Goal: Task Accomplishment & Management: Use online tool/utility

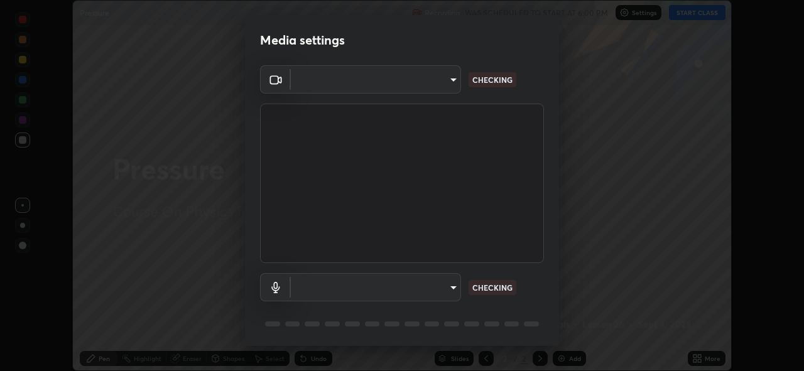
scroll to position [371, 804]
type input "a434b0bb675b4afe23526f72caf62f20b8336972c3250352fa126fe46eaa8015"
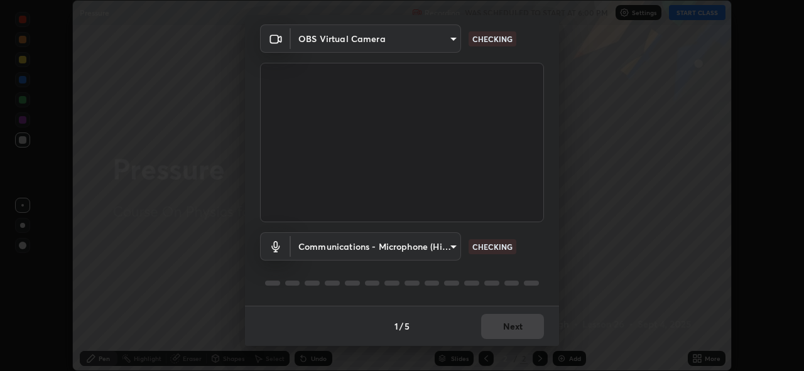
click at [427, 250] on body "Erase all Pressure Recording WAS SCHEDULED TO START AT 6:00 PM Settings START C…" at bounding box center [402, 185] width 804 height 371
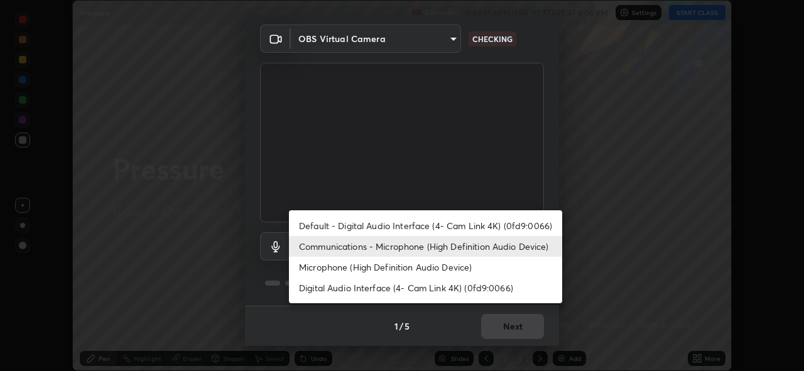
click at [423, 227] on li "Default - Digital Audio Interface (4- Cam Link 4K) (0fd9:0066)" at bounding box center [425, 226] width 273 height 21
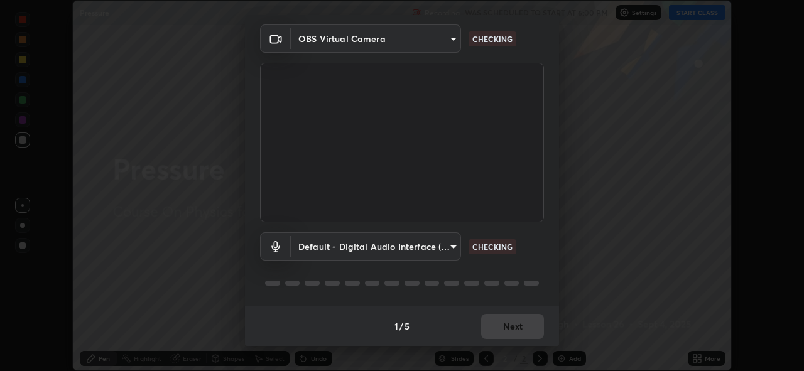
click at [422, 247] on body "Erase all Pressure Recording WAS SCHEDULED TO START AT 6:00 PM Settings START C…" at bounding box center [402, 185] width 804 height 371
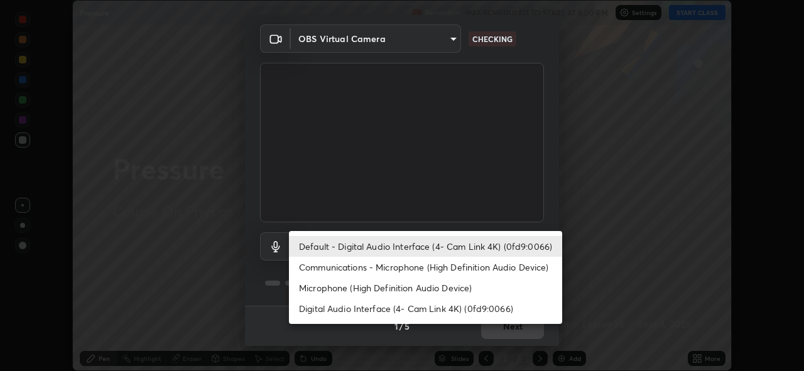
click at [430, 269] on li "Communications - Microphone (High Definition Audio Device)" at bounding box center [425, 267] width 273 height 21
type input "communications"
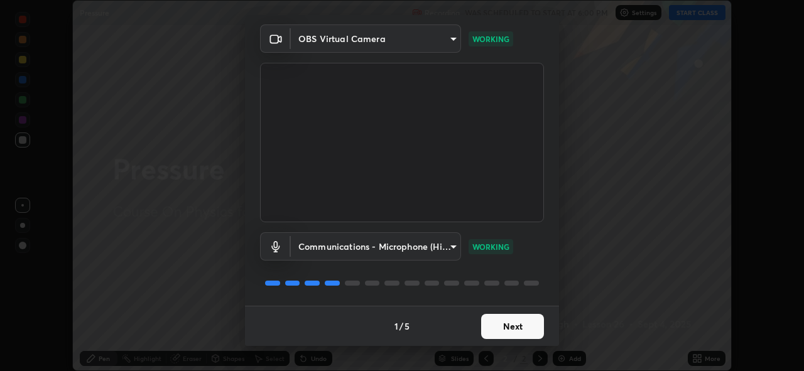
click at [511, 327] on button "Next" at bounding box center [512, 326] width 63 height 25
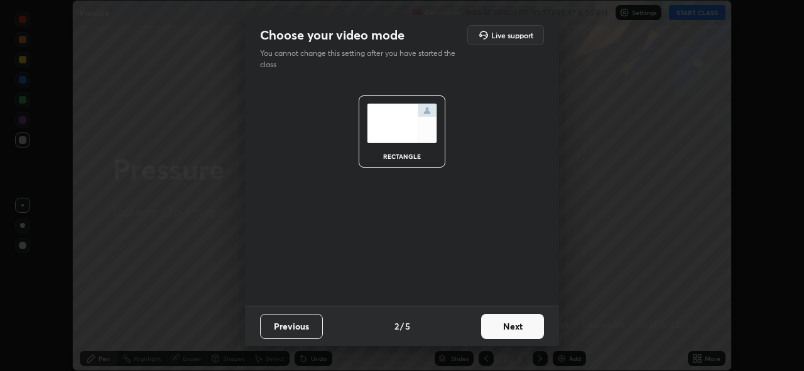
click at [511, 327] on button "Next" at bounding box center [512, 326] width 63 height 25
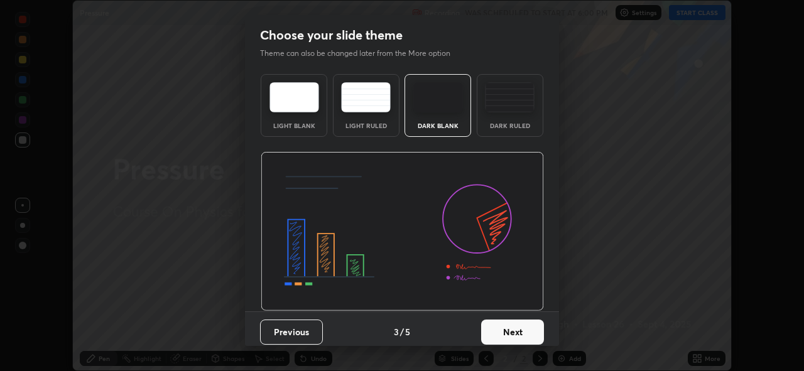
click at [510, 329] on button "Next" at bounding box center [512, 332] width 63 height 25
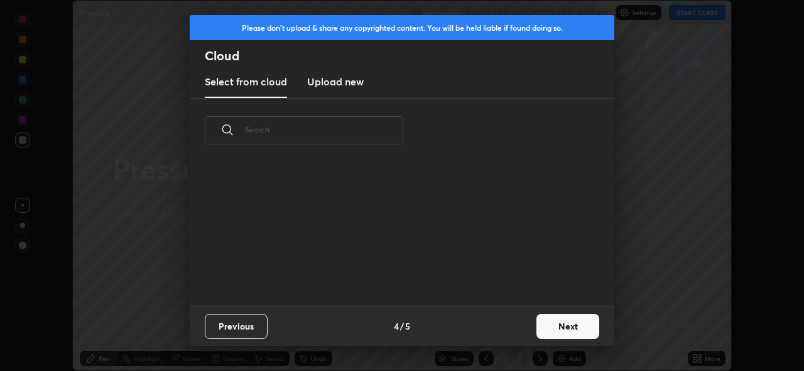
click at [556, 329] on button "Next" at bounding box center [568, 326] width 63 height 25
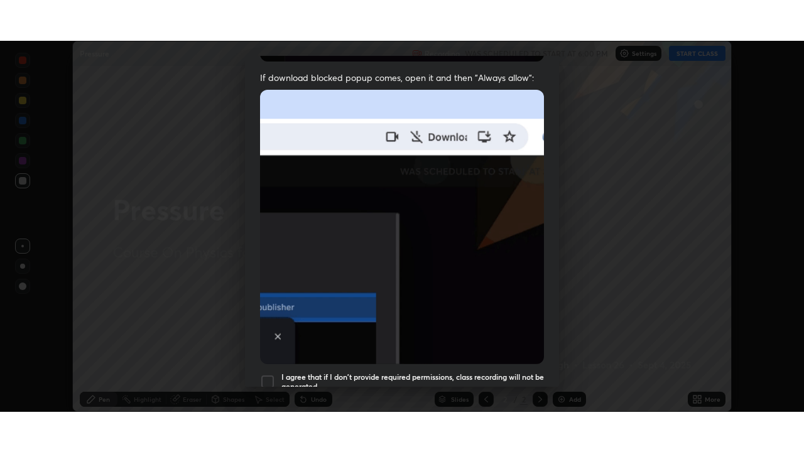
scroll to position [297, 0]
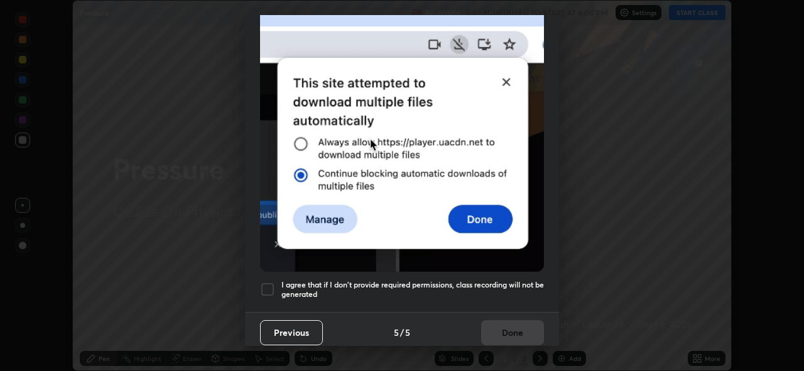
click at [507, 287] on h5 "I agree that if I don't provide required permissions, class recording will not …" at bounding box center [413, 289] width 263 height 19
click at [510, 332] on button "Done" at bounding box center [512, 333] width 63 height 25
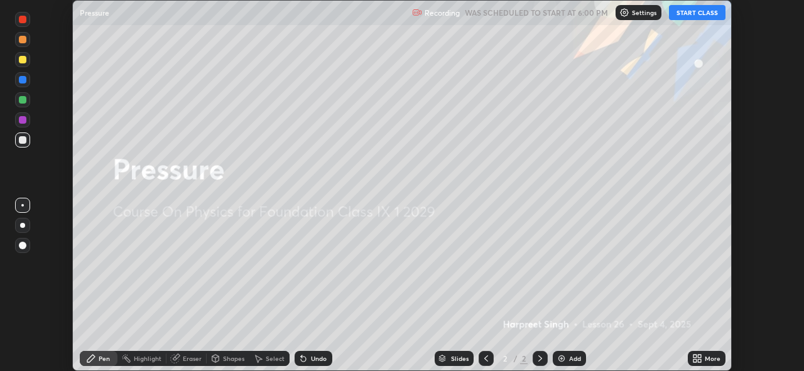
click at [699, 361] on icon at bounding box center [699, 360] width 3 height 3
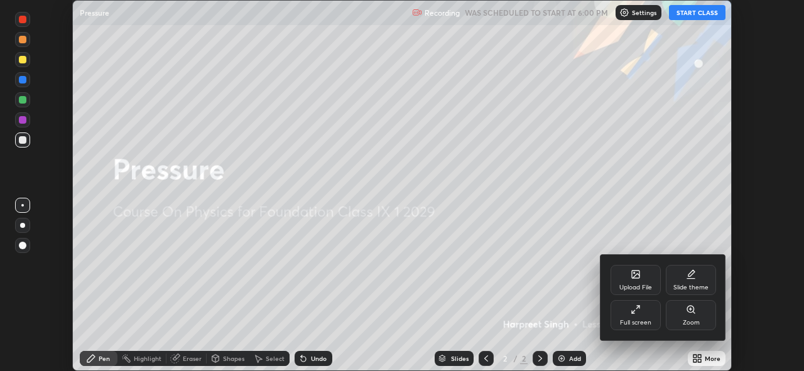
click at [641, 317] on div "Full screen" at bounding box center [636, 315] width 50 height 30
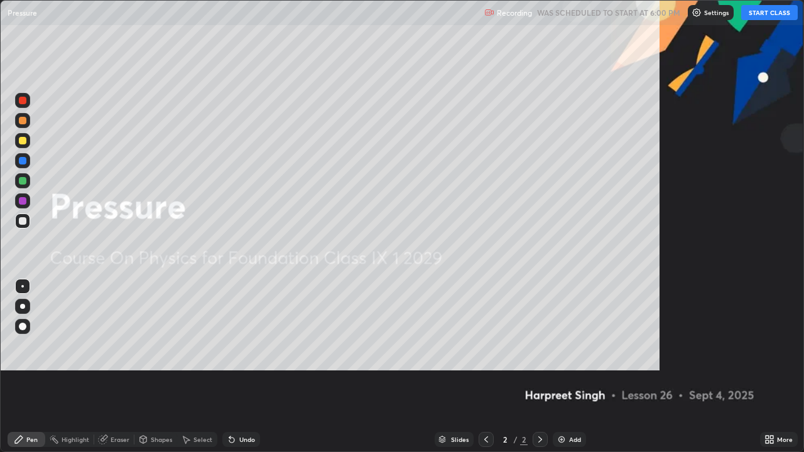
scroll to position [452, 804]
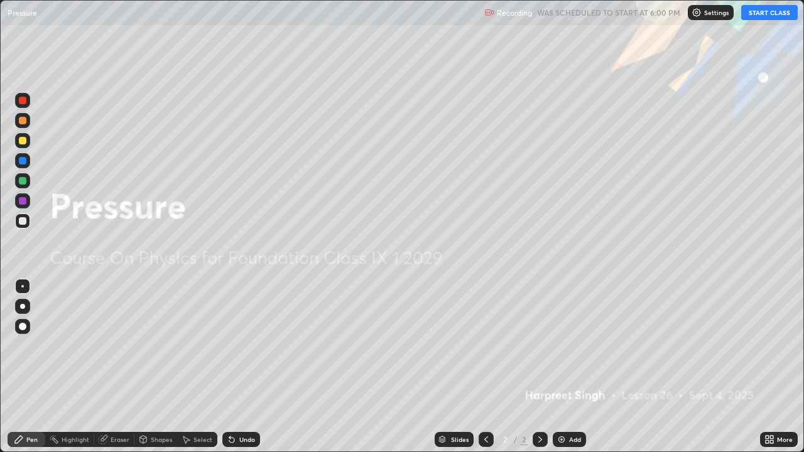
click at [769, 15] on button "START CLASS" at bounding box center [770, 12] width 57 height 15
click at [579, 371] on div "Add" at bounding box center [575, 440] width 12 height 6
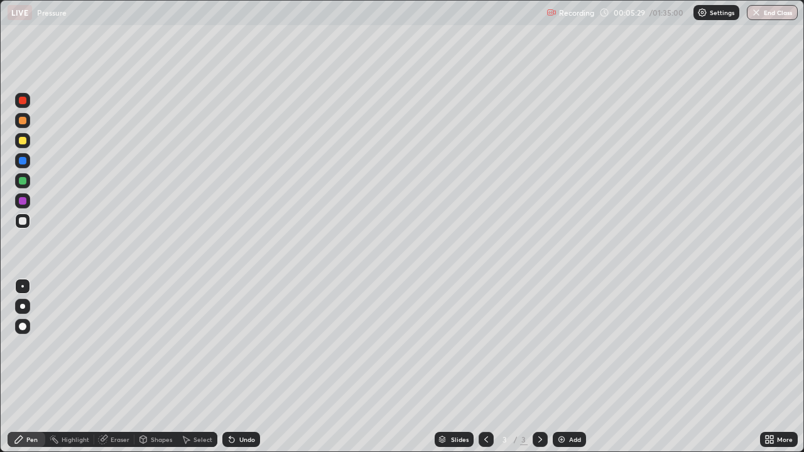
click at [23, 141] on div at bounding box center [23, 141] width 8 height 8
click at [25, 143] on div at bounding box center [23, 141] width 8 height 8
click at [23, 184] on div at bounding box center [23, 181] width 8 height 8
click at [121, 371] on div "Eraser" at bounding box center [120, 440] width 19 height 6
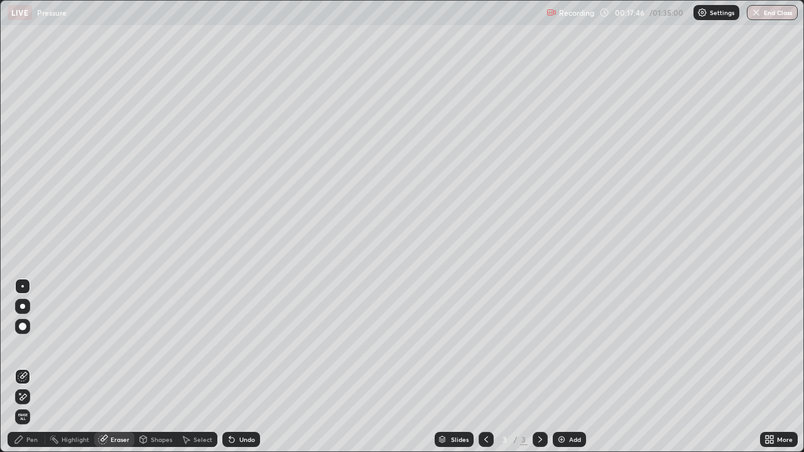
click at [573, 371] on div "Add" at bounding box center [575, 440] width 12 height 6
click at [31, 371] on div "Pen" at bounding box center [27, 439] width 38 height 15
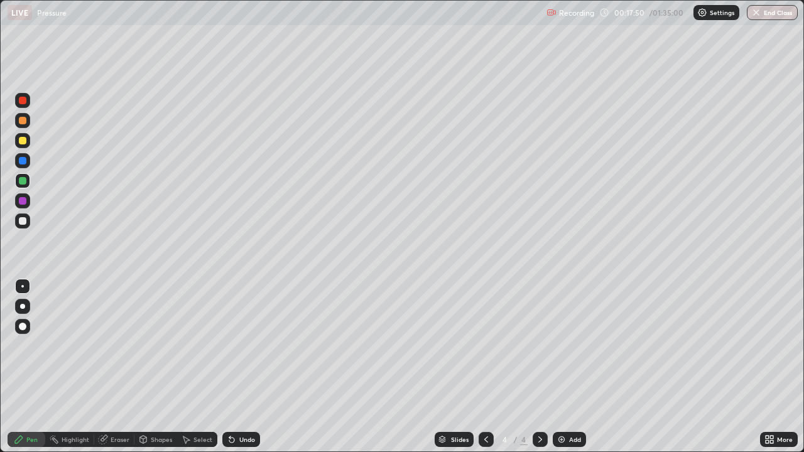
click at [25, 221] on div at bounding box center [23, 221] width 8 height 8
click at [23, 144] on div at bounding box center [23, 141] width 8 height 8
click at [112, 371] on div "Eraser" at bounding box center [120, 440] width 19 height 6
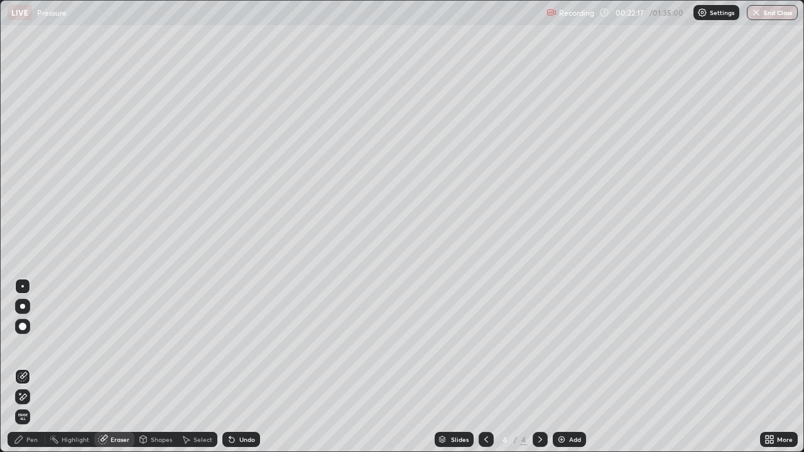
click at [35, 371] on div "Pen" at bounding box center [27, 439] width 38 height 15
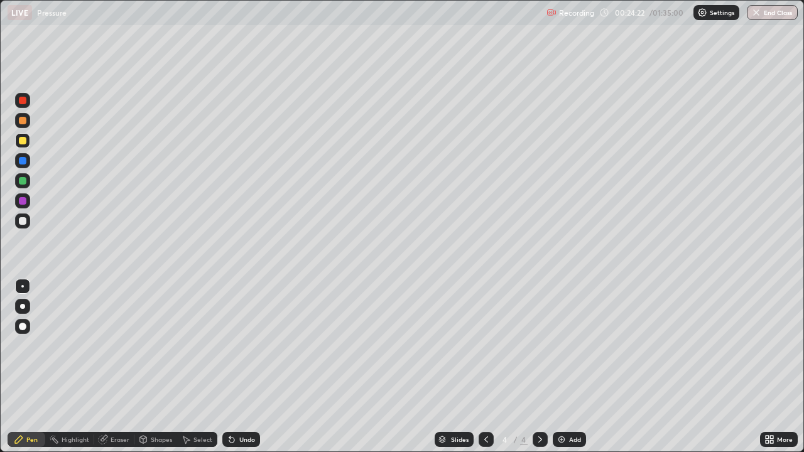
click at [490, 371] on div at bounding box center [486, 439] width 15 height 15
click at [23, 185] on div at bounding box center [22, 180] width 15 height 15
click at [23, 202] on div at bounding box center [23, 201] width 8 height 8
click at [540, 371] on icon at bounding box center [540, 440] width 10 height 10
click at [576, 371] on div "Add" at bounding box center [569, 439] width 33 height 15
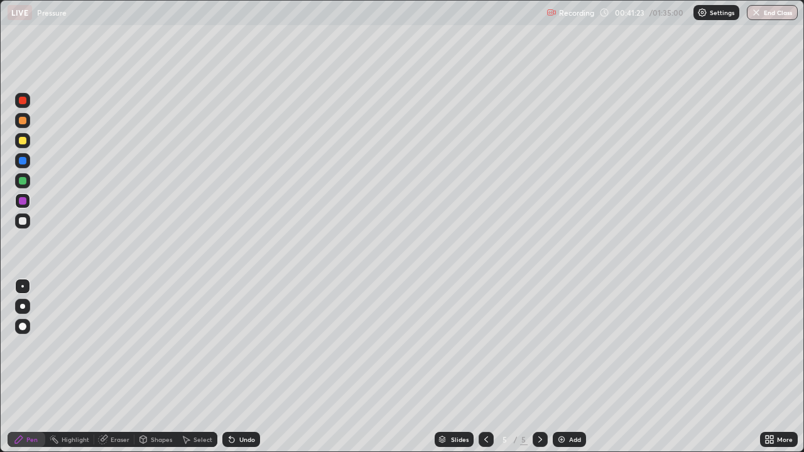
click at [26, 143] on div at bounding box center [23, 141] width 8 height 8
click at [113, 371] on div "Eraser" at bounding box center [120, 440] width 19 height 6
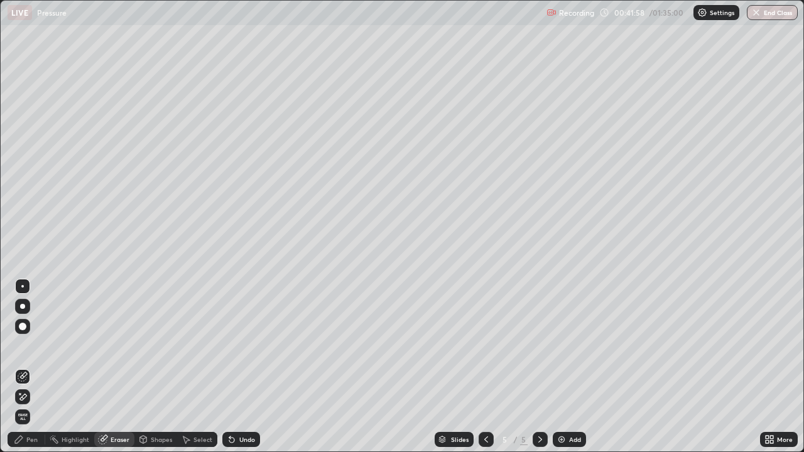
click at [33, 371] on div "Pen" at bounding box center [31, 440] width 11 height 6
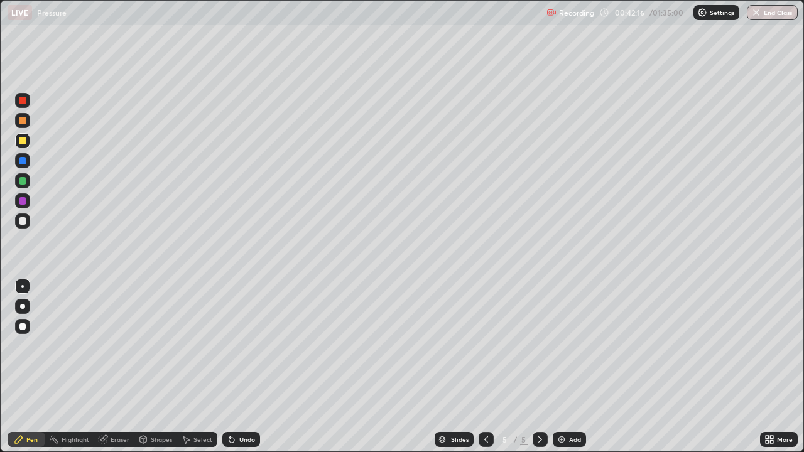
click at [118, 371] on div "Eraser" at bounding box center [120, 440] width 19 height 6
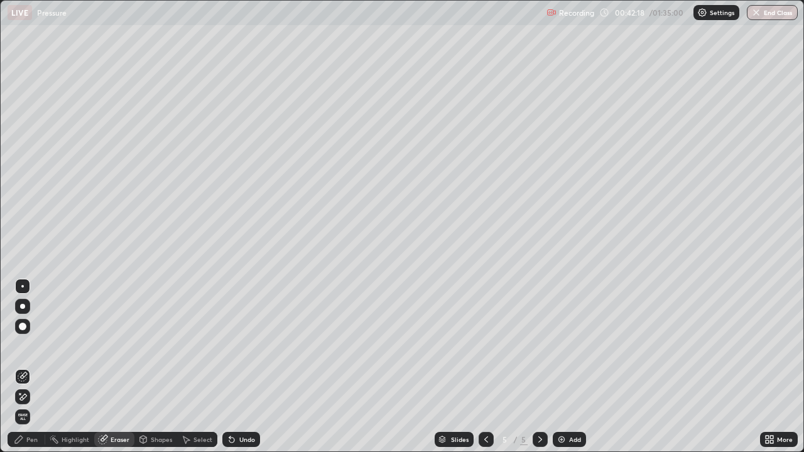
click at [37, 371] on div "Pen" at bounding box center [31, 440] width 11 height 6
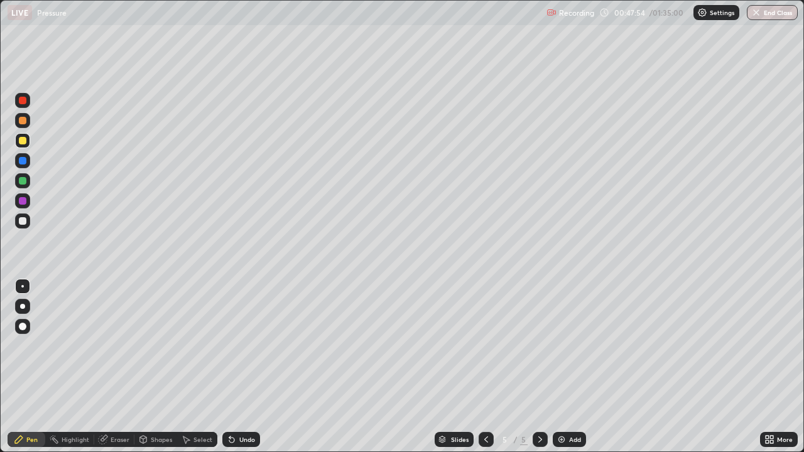
click at [578, 371] on div "Add" at bounding box center [575, 440] width 12 height 6
click at [118, 371] on div "Eraser" at bounding box center [120, 440] width 19 height 6
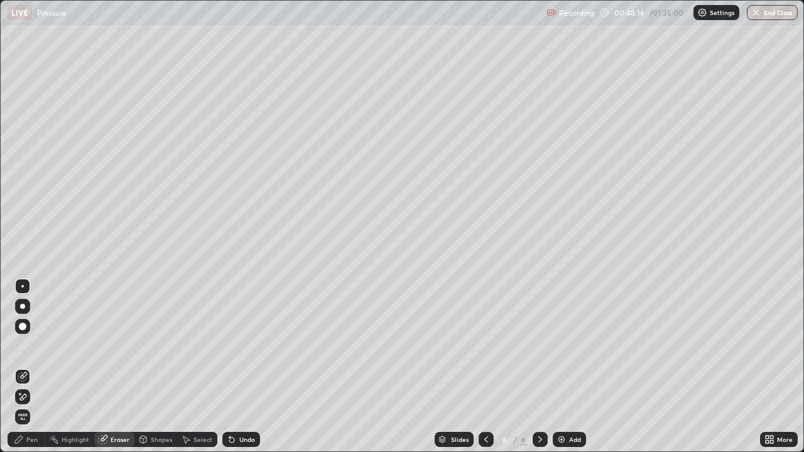
click at [36, 371] on div "Pen" at bounding box center [27, 439] width 38 height 15
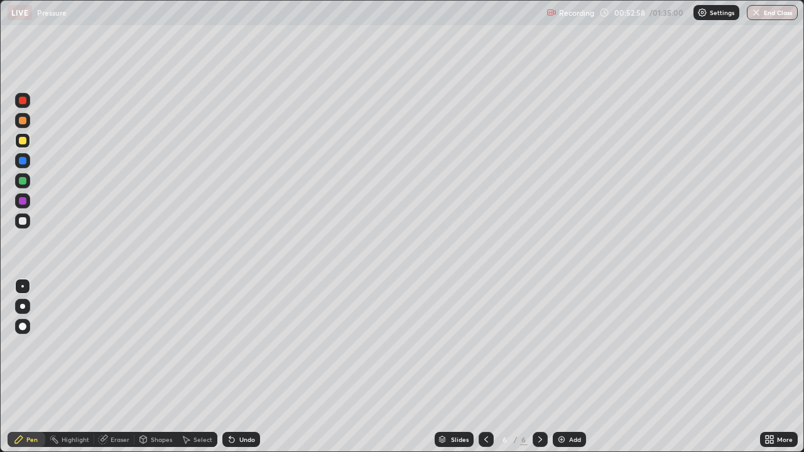
click at [24, 124] on div at bounding box center [23, 121] width 8 height 8
click at [25, 146] on div at bounding box center [22, 140] width 15 height 15
click at [581, 371] on div "Add" at bounding box center [569, 439] width 33 height 15
click at [121, 371] on div "Eraser" at bounding box center [120, 440] width 19 height 6
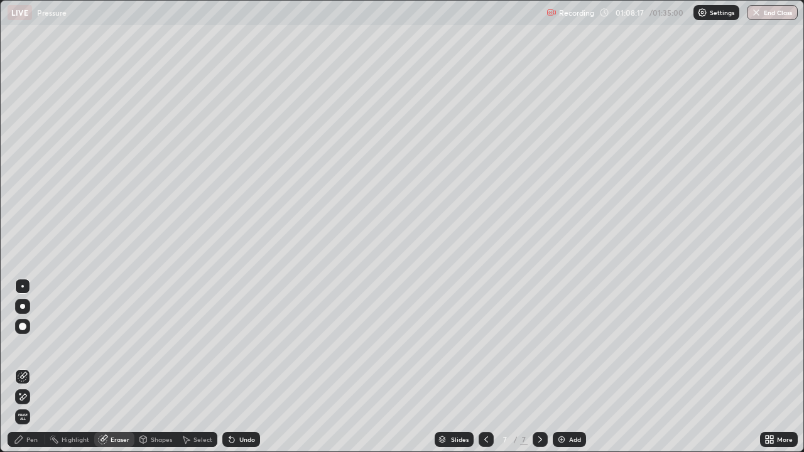
click at [39, 371] on div "Pen" at bounding box center [27, 439] width 38 height 15
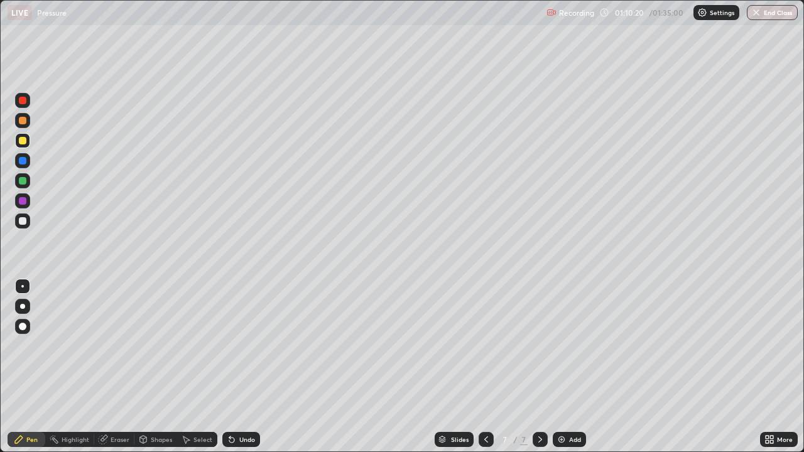
click at [123, 371] on div "Eraser" at bounding box center [114, 439] width 40 height 15
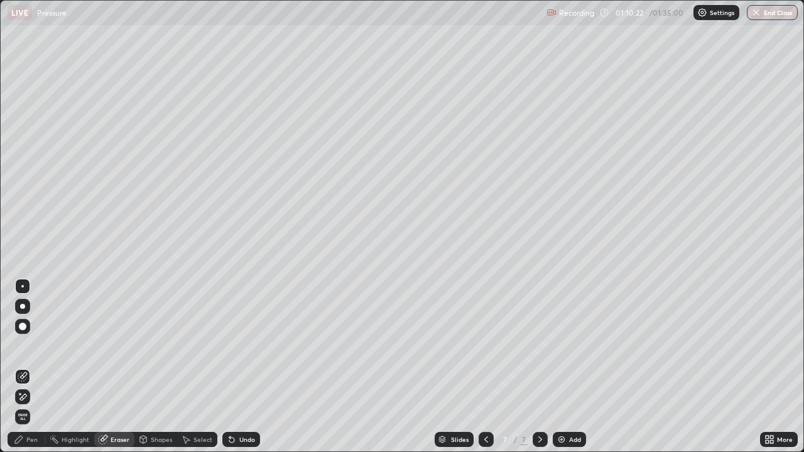
click at [27, 371] on div "Pen" at bounding box center [31, 440] width 11 height 6
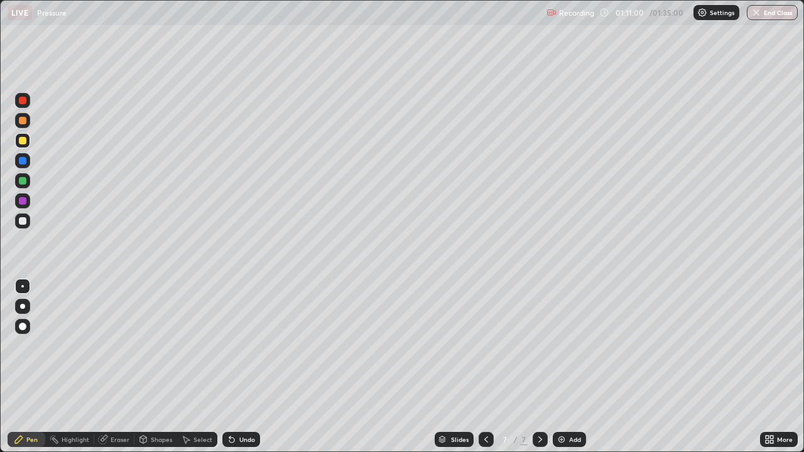
click at [577, 371] on div "Add" at bounding box center [569, 439] width 33 height 15
click at [24, 184] on div at bounding box center [23, 181] width 8 height 8
click at [23, 141] on div at bounding box center [23, 141] width 8 height 8
click at [767, 16] on button "End Class" at bounding box center [772, 12] width 51 height 15
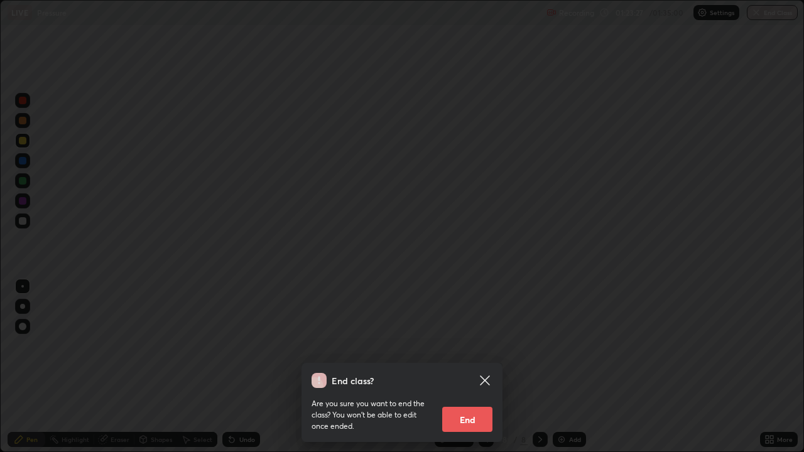
click at [483, 371] on button "End" at bounding box center [467, 419] width 50 height 25
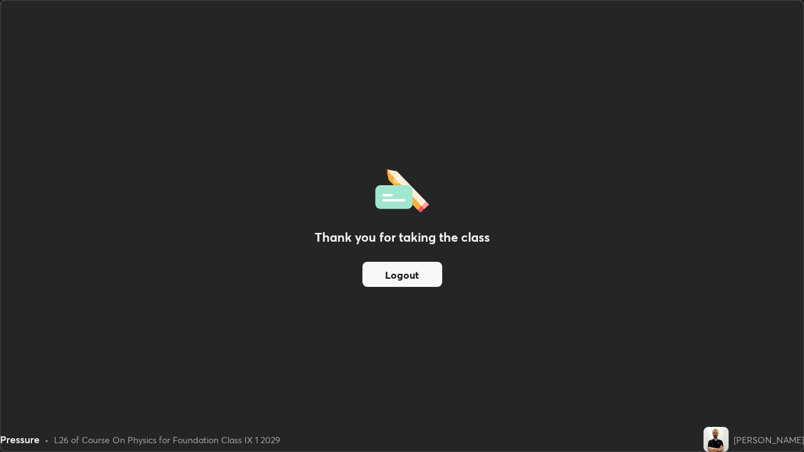
click at [419, 281] on button "Logout" at bounding box center [403, 274] width 80 height 25
